Goal: Task Accomplishment & Management: Use online tool/utility

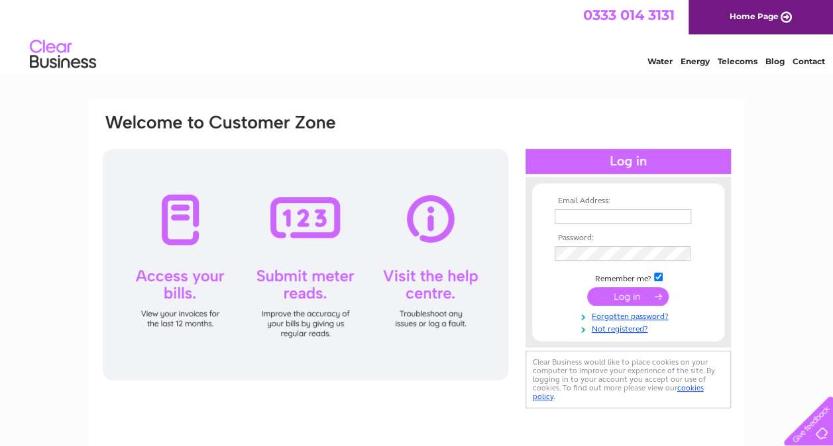
type input "hareandhawthorn@hotmail.com"
click at [633, 298] on input "submit" at bounding box center [627, 296] width 81 height 19
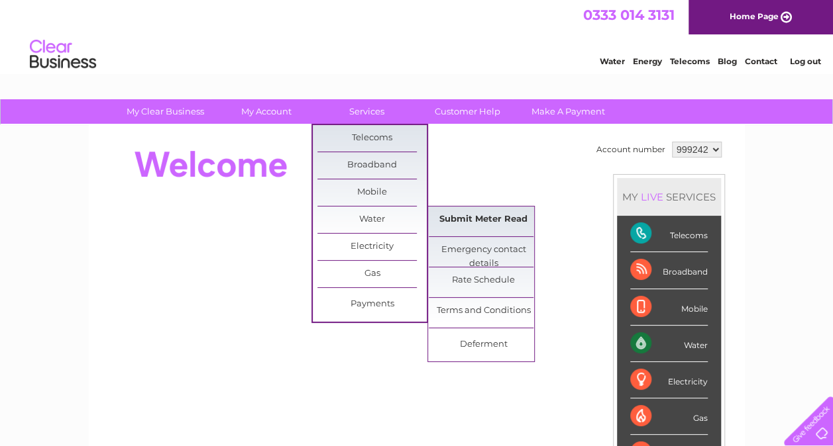
click at [472, 219] on link "Submit Meter Read" at bounding box center [483, 220] width 109 height 26
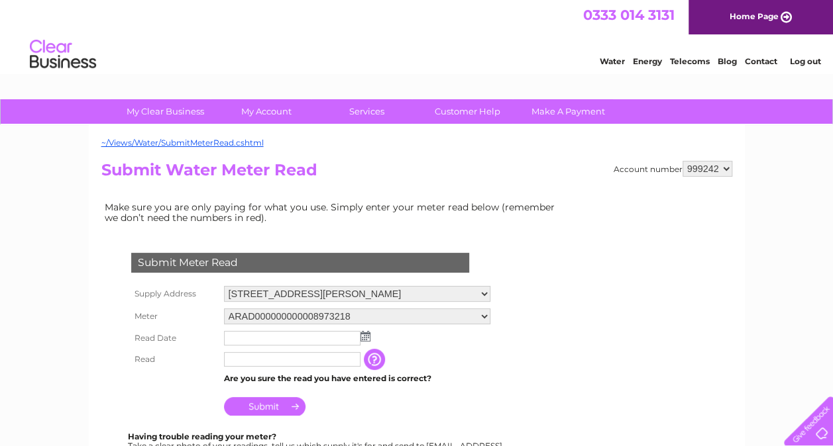
click at [472, 219] on td "Make sure you are only paying for what you use. Simply enter your meter read be…" at bounding box center [333, 213] width 464 height 28
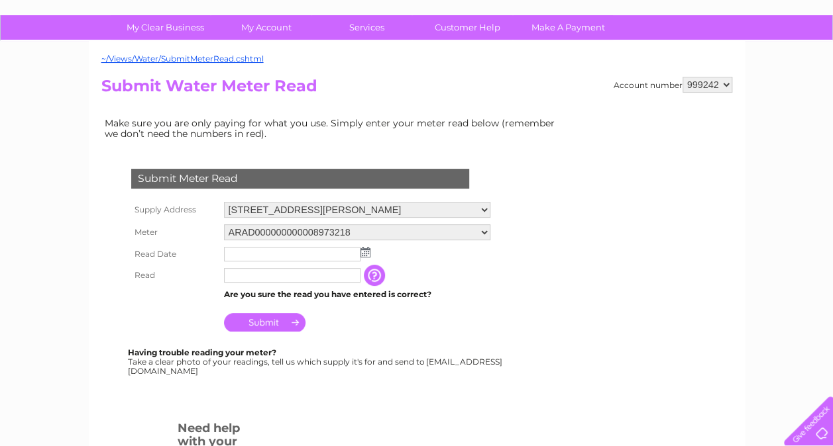
scroll to position [85, 0]
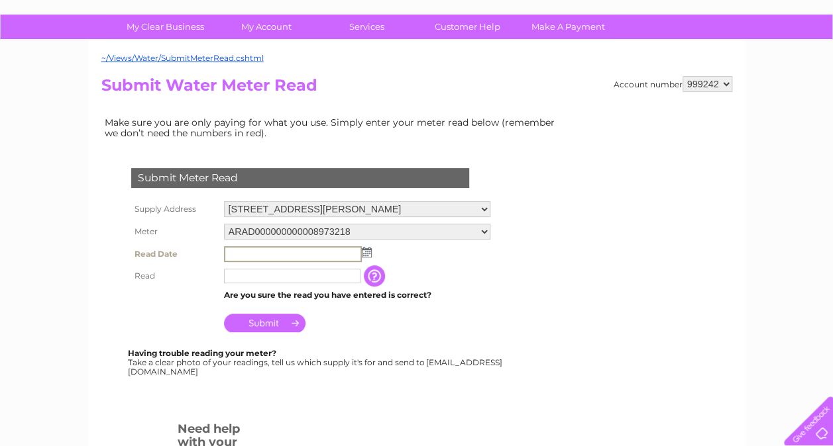
click at [303, 250] on input "text" at bounding box center [293, 254] width 138 height 16
click at [370, 256] on td at bounding box center [357, 254] width 273 height 23
click at [364, 254] on img at bounding box center [365, 251] width 10 height 11
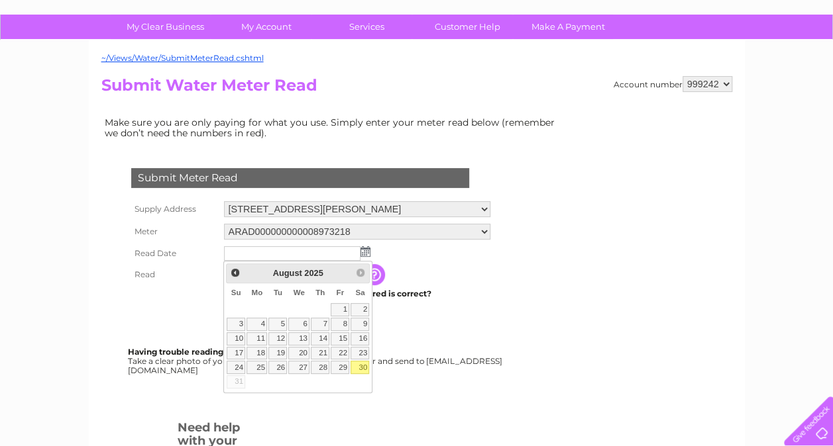
click at [359, 367] on link "30" at bounding box center [359, 367] width 19 height 13
type input "2025/08/30"
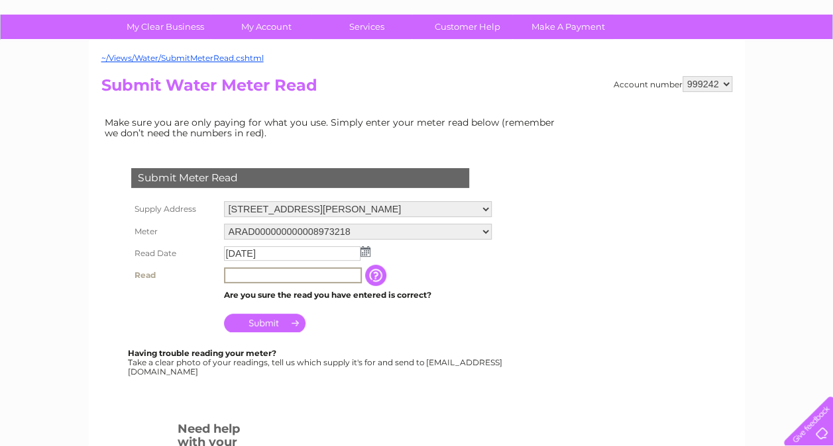
click at [275, 280] on input "text" at bounding box center [293, 276] width 138 height 16
type input "00252"
click at [378, 278] on input "button" at bounding box center [376, 274] width 24 height 21
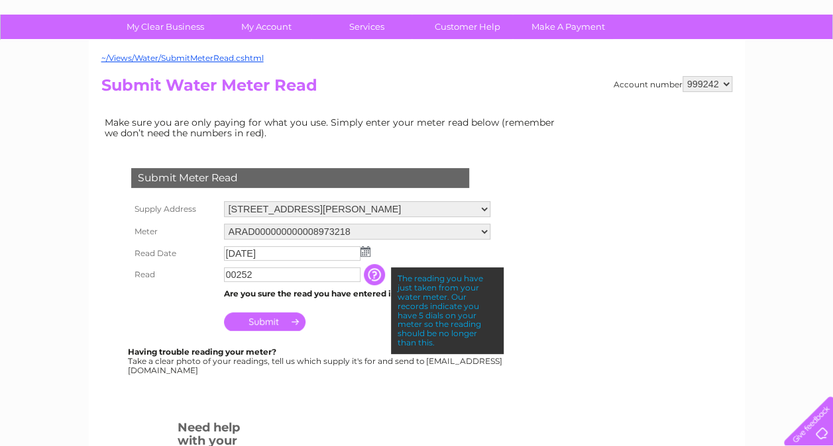
click at [355, 320] on td "Submit" at bounding box center [357, 319] width 273 height 32
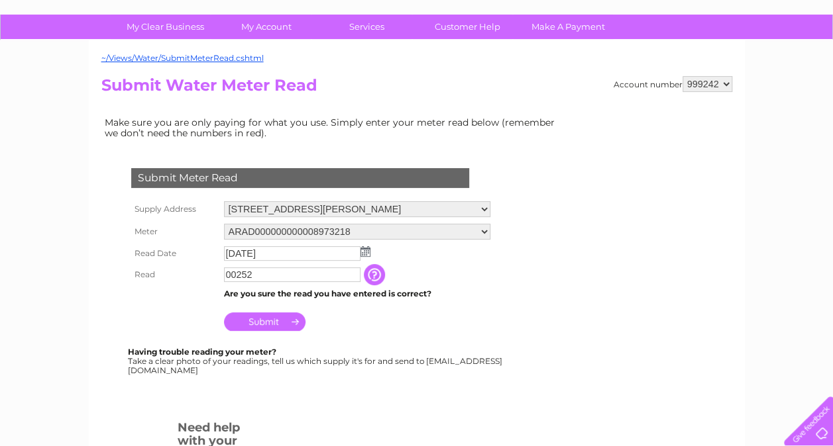
click at [275, 319] on input "Submit" at bounding box center [264, 322] width 81 height 19
